Goal: Transaction & Acquisition: Purchase product/service

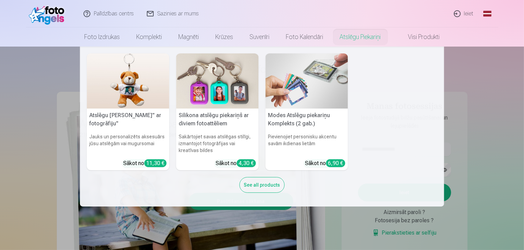
click at [474, 110] on nav "Atslēgu piekariņš Lācītis" ar fotogrāfiju" Jauks un personalizēts aksesuārs jūs…" at bounding box center [262, 127] width 524 height 160
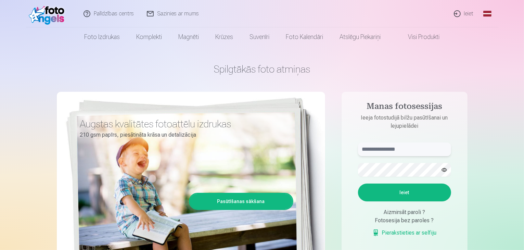
click at [419, 150] on input "text" at bounding box center [404, 149] width 93 height 14
type input "*"
type input "**********"
click at [426, 189] on button "Ieiet" at bounding box center [404, 192] width 93 height 18
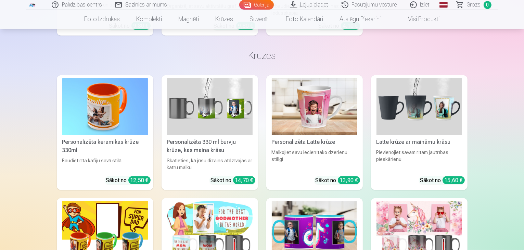
scroll to position [3558, 0]
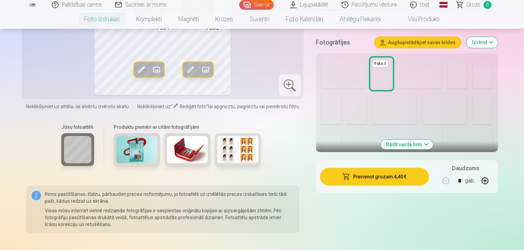
scroll to position [205, 0]
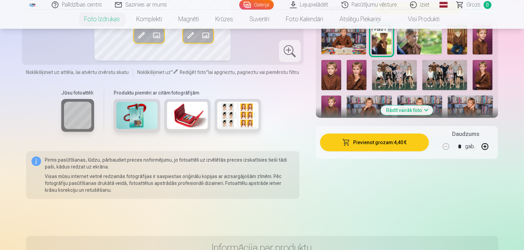
click at [433, 110] on button "Rādīt vairāk foto" at bounding box center [407, 110] width 52 height 10
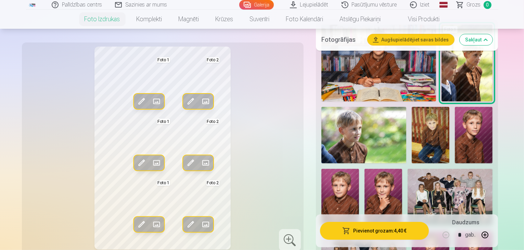
click at [455, 128] on img at bounding box center [474, 135] width 38 height 56
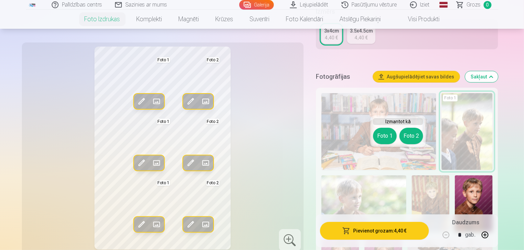
scroll to position [137, 0]
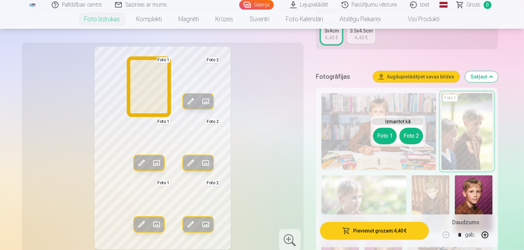
click at [381, 137] on button "Foto 1" at bounding box center [385, 136] width 24 height 16
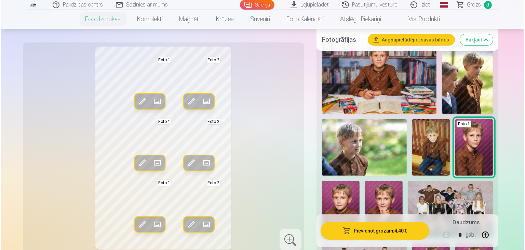
scroll to position [205, 0]
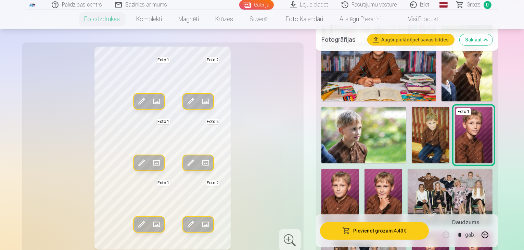
click at [136, 101] on span at bounding box center [141, 101] width 11 height 11
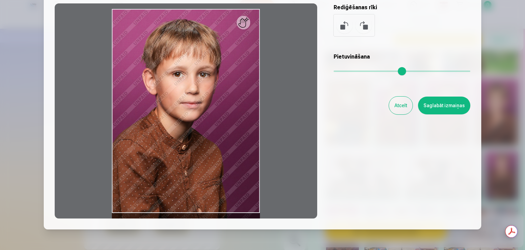
scroll to position [27, 0]
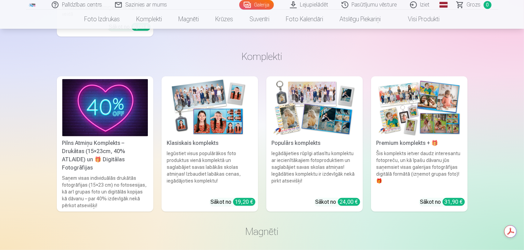
scroll to position [2976, 0]
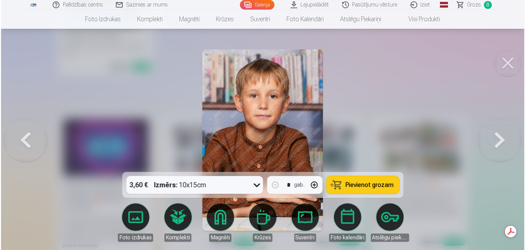
scroll to position [2985, 0]
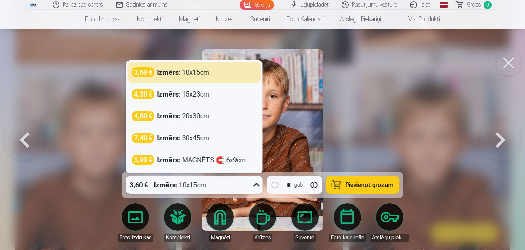
click at [259, 185] on icon at bounding box center [256, 184] width 11 height 11
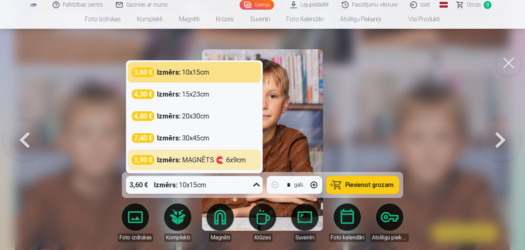
click at [254, 183] on icon at bounding box center [256, 184] width 11 height 11
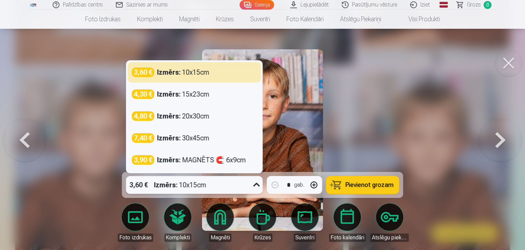
click at [254, 184] on icon at bounding box center [256, 184] width 11 height 11
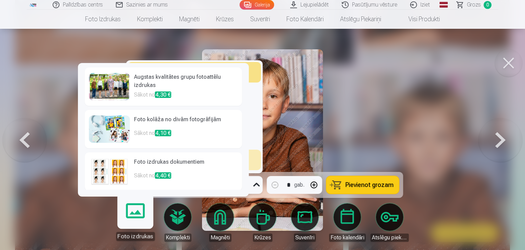
scroll to position [54, 0]
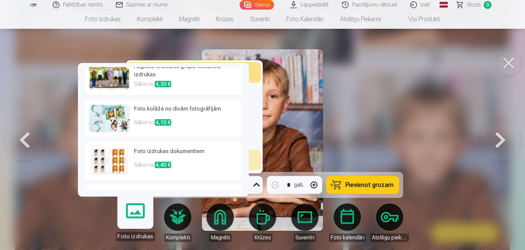
click at [177, 157] on h6 "Foto izdrukas dokumentiem" at bounding box center [186, 154] width 104 height 14
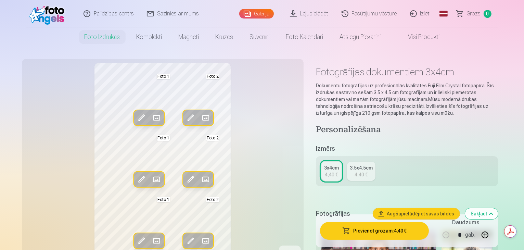
click at [381, 236] on button "Pievienot grozam : 4,40 €" at bounding box center [374, 231] width 109 height 18
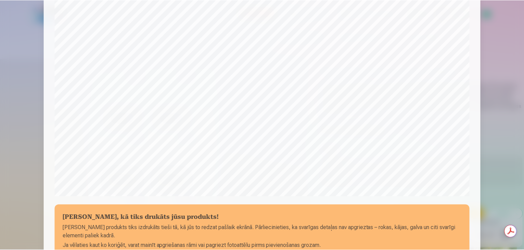
scroll to position [243, 0]
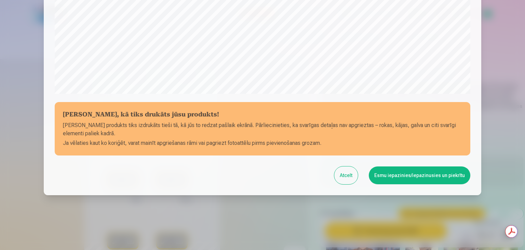
click at [420, 178] on button "Esmu iepazinies/iepazinusies un piekrītu" at bounding box center [420, 175] width 102 height 18
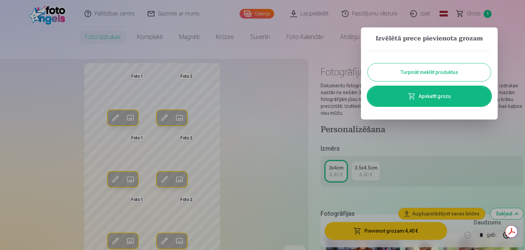
click at [437, 103] on link "Apskatīt grozu" at bounding box center [429, 96] width 123 height 19
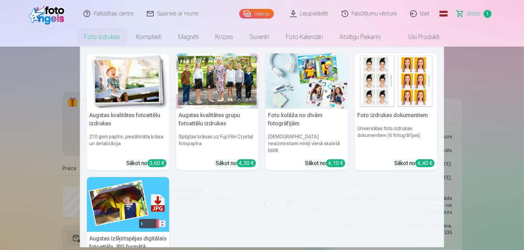
click at [91, 39] on link "Foto izdrukas" at bounding box center [102, 36] width 52 height 19
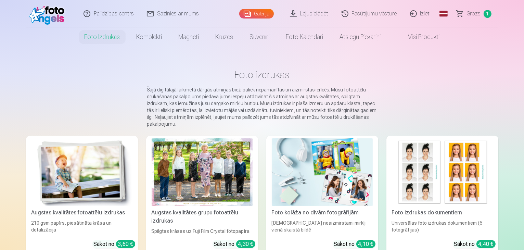
click at [262, 16] on link "Galerija" at bounding box center [256, 14] width 35 height 10
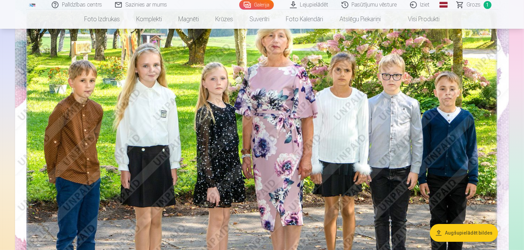
scroll to position [68, 0]
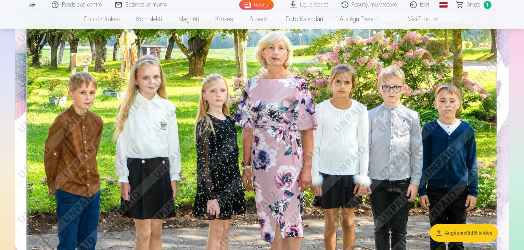
click at [128, 133] on img at bounding box center [262, 171] width 494 height 329
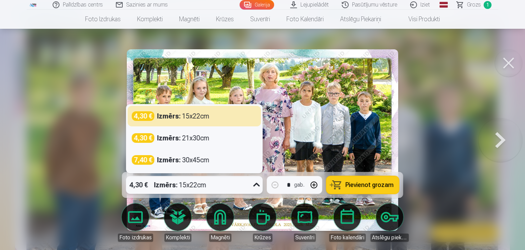
click at [257, 180] on icon at bounding box center [256, 184] width 11 height 11
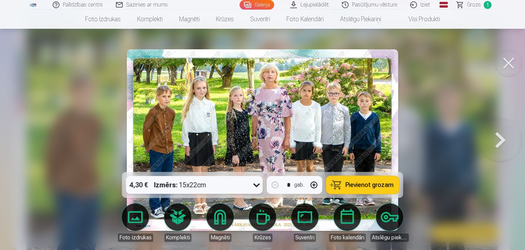
click at [257, 179] on icon at bounding box center [256, 184] width 11 height 11
click at [358, 183] on span "Pievienot grozam" at bounding box center [370, 185] width 48 height 6
click at [269, 2] on link "Galerija" at bounding box center [257, 5] width 35 height 10
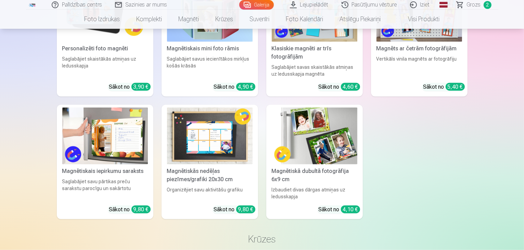
scroll to position [3284, 0]
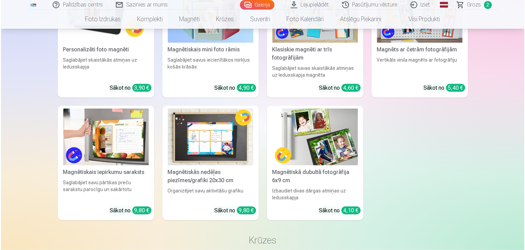
scroll to position [3294, 0]
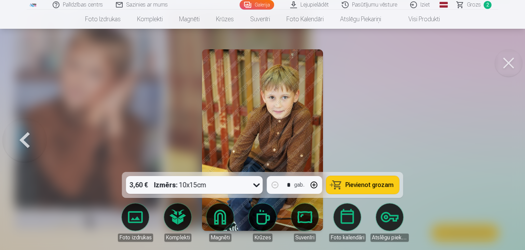
click at [508, 66] on button at bounding box center [508, 62] width 27 height 27
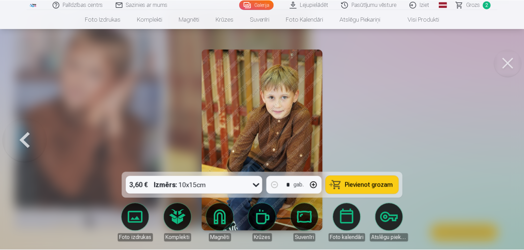
scroll to position [3284, 0]
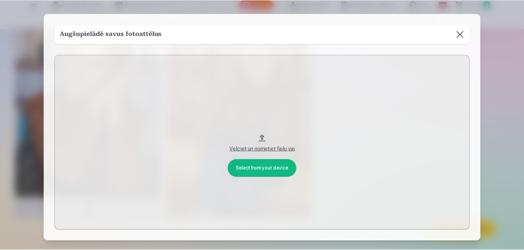
scroll to position [0, 0]
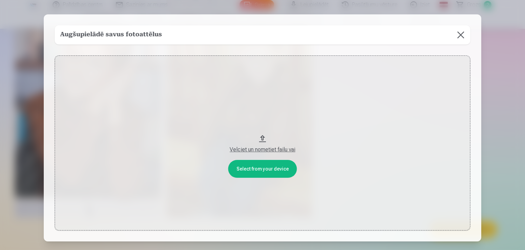
click at [464, 32] on button at bounding box center [461, 34] width 19 height 19
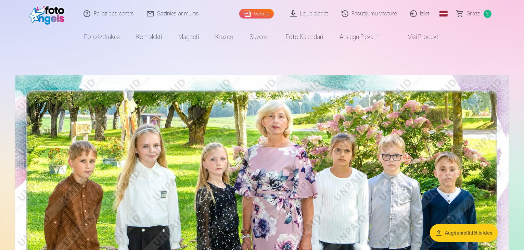
click at [470, 11] on span "Grozs" at bounding box center [474, 14] width 14 height 8
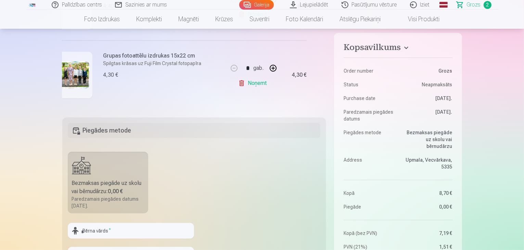
scroll to position [137, 0]
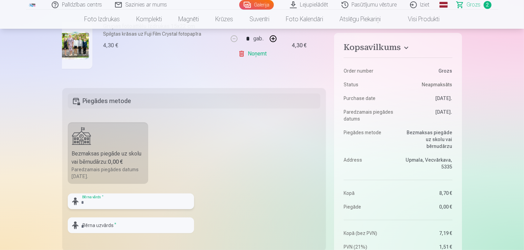
click at [118, 202] on input "text" at bounding box center [131, 201] width 126 height 16
type input "*******"
click at [170, 219] on input "text" at bounding box center [131, 225] width 126 height 16
type input "*"
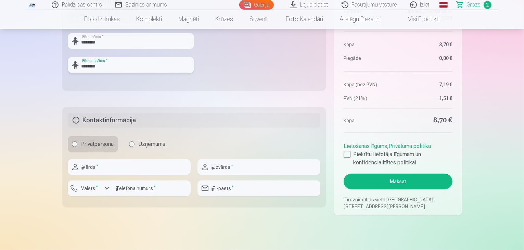
scroll to position [308, 0]
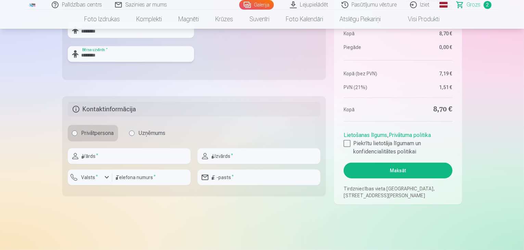
type input "********"
click at [178, 151] on input "text" at bounding box center [129, 156] width 123 height 16
type input "******"
click at [107, 178] on div "button" at bounding box center [107, 177] width 8 height 8
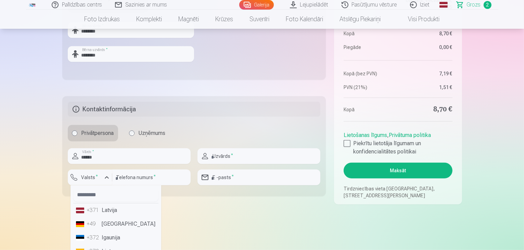
click at [113, 212] on li "+371 Latvija" at bounding box center [115, 210] width 85 height 14
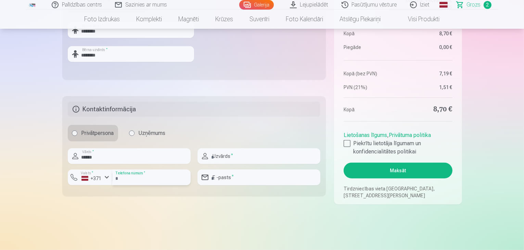
click at [131, 179] on input "number" at bounding box center [151, 177] width 78 height 16
type input "********"
click at [238, 152] on input "text" at bounding box center [258, 156] width 123 height 16
type input "********"
click at [240, 176] on input "email" at bounding box center [258, 177] width 123 height 16
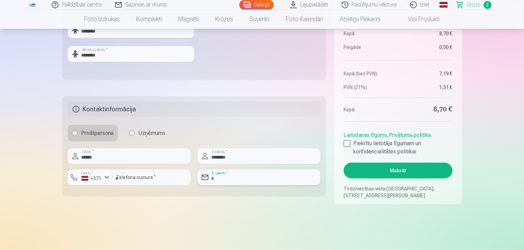
type input "**********"
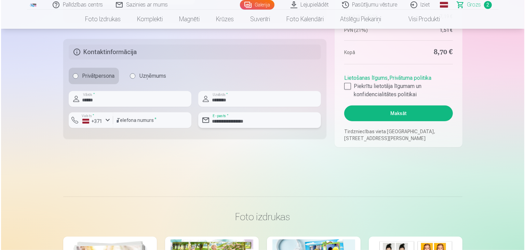
scroll to position [376, 0]
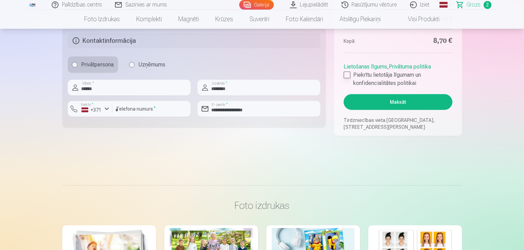
click at [348, 75] on div at bounding box center [346, 75] width 7 height 7
click at [372, 99] on button "Maksāt" at bounding box center [397, 102] width 108 height 16
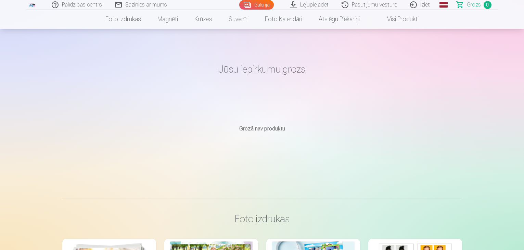
scroll to position [376, 0]
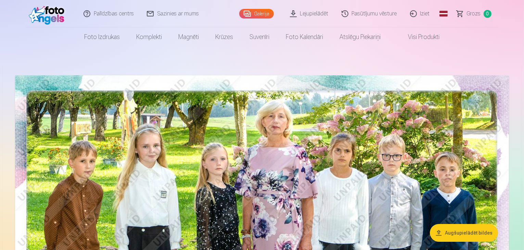
click at [429, 13] on link "Iziet" at bounding box center [420, 13] width 33 height 27
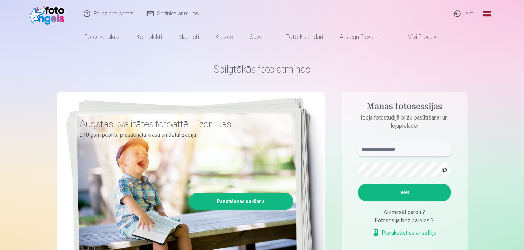
click at [416, 144] on input "text" at bounding box center [404, 149] width 93 height 14
type input "**********"
click at [358, 183] on button "Ieiet" at bounding box center [404, 192] width 93 height 18
